Goal: Information Seeking & Learning: Find contact information

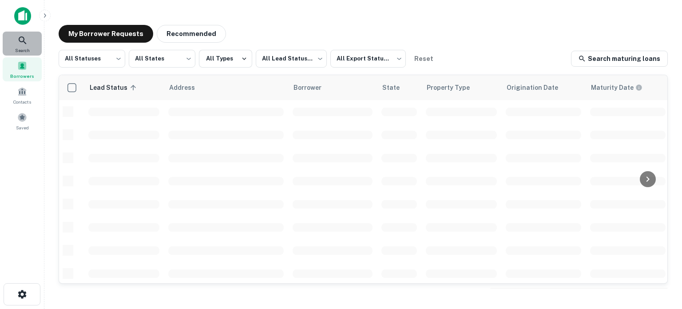
click at [22, 48] on span "Search" at bounding box center [22, 50] width 15 height 7
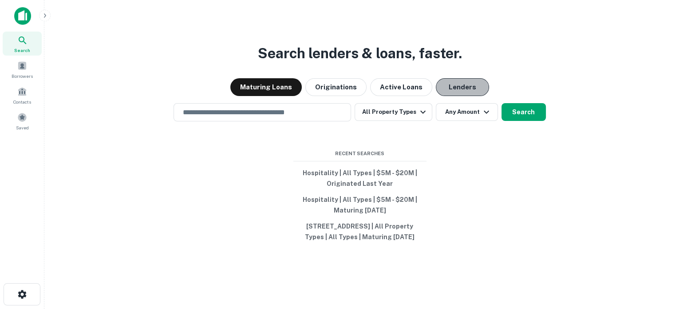
click at [463, 82] on button "Lenders" at bounding box center [462, 87] width 53 height 18
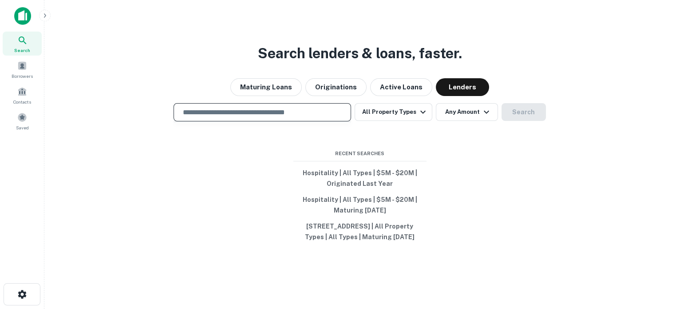
click at [252, 107] on input "text" at bounding box center [263, 112] width 170 height 10
type input "**********"
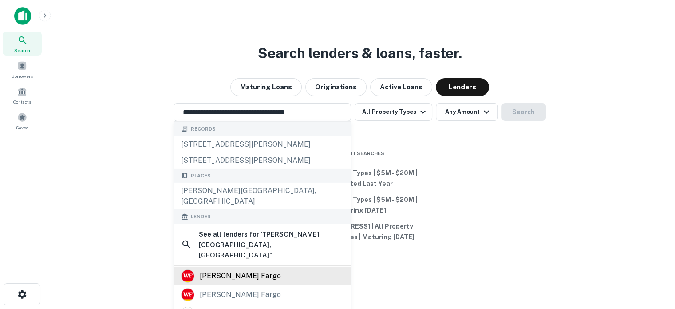
click at [222, 269] on div "wells fargo" at bounding box center [240, 275] width 81 height 13
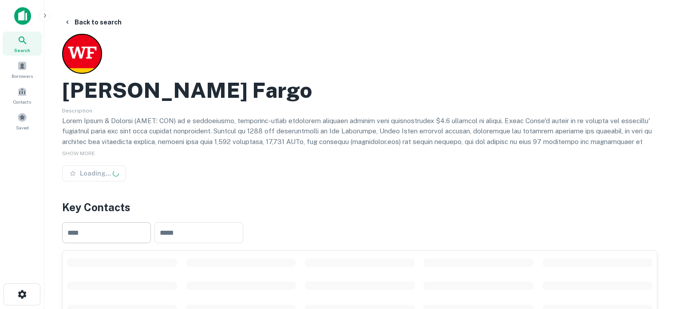
click at [115, 233] on input "text" at bounding box center [106, 232] width 89 height 21
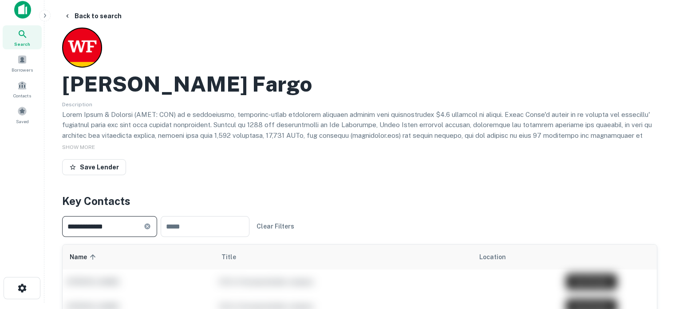
scroll to position [8, 0]
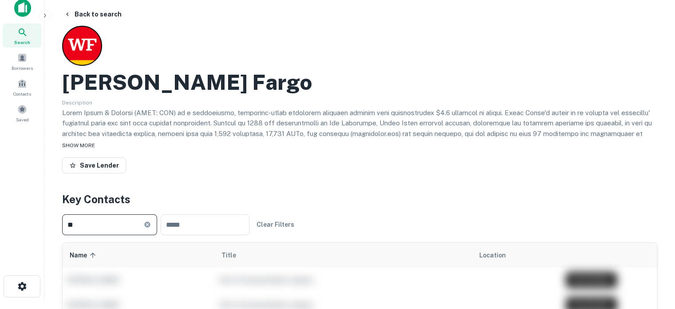
type input "*"
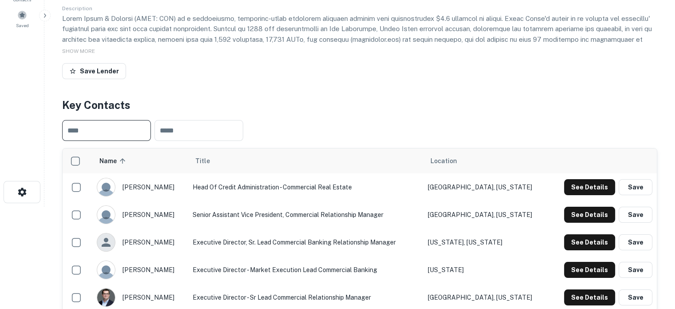
scroll to position [108, 0]
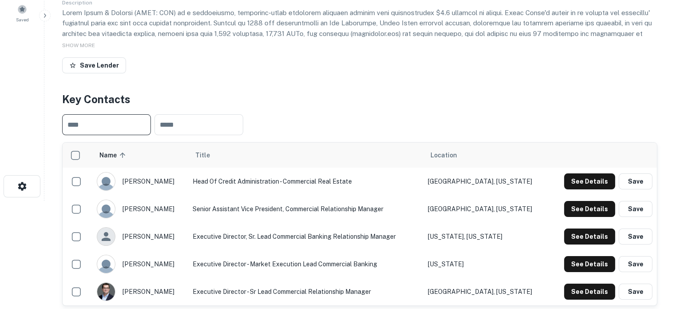
click at [80, 131] on input "text" at bounding box center [106, 124] width 89 height 21
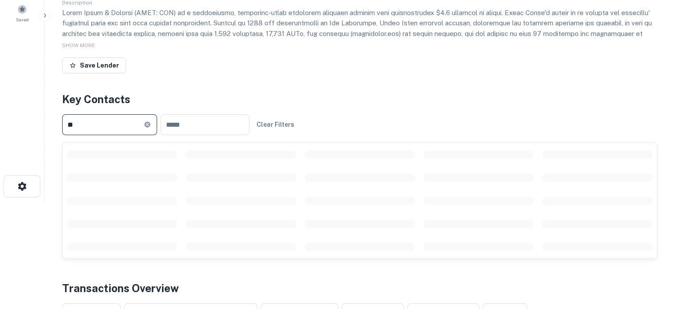
type input "*"
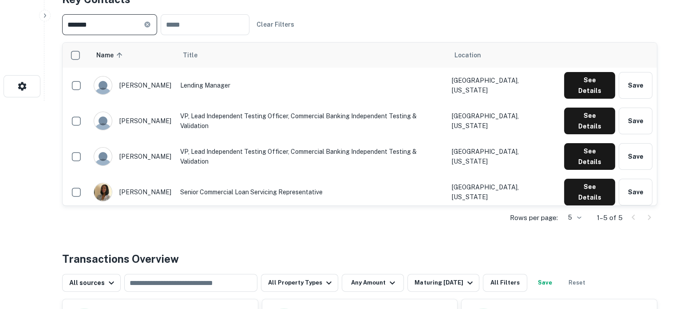
scroll to position [146, 0]
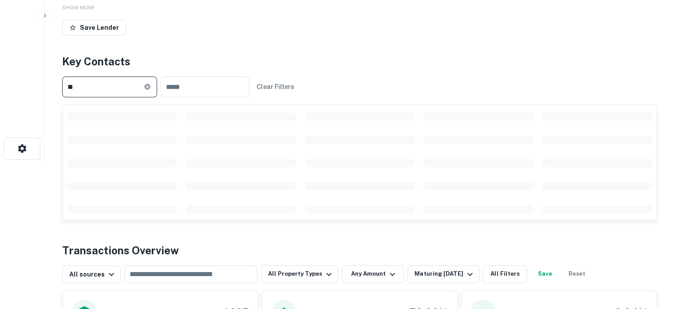
type input "*"
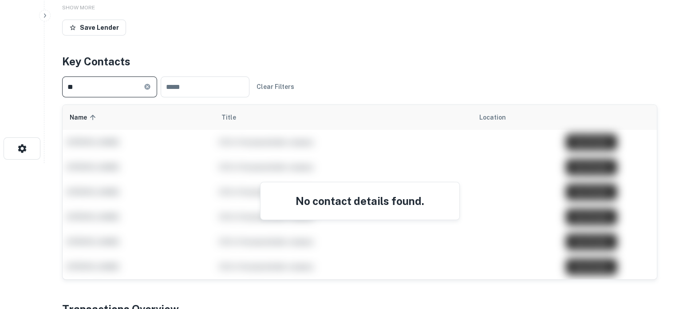
type input "*"
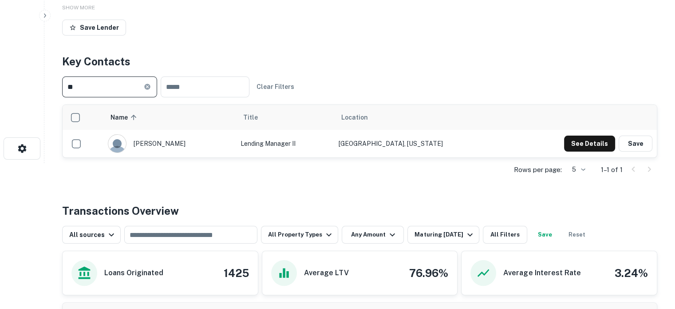
type input "*"
